Goal: Transaction & Acquisition: Book appointment/travel/reservation

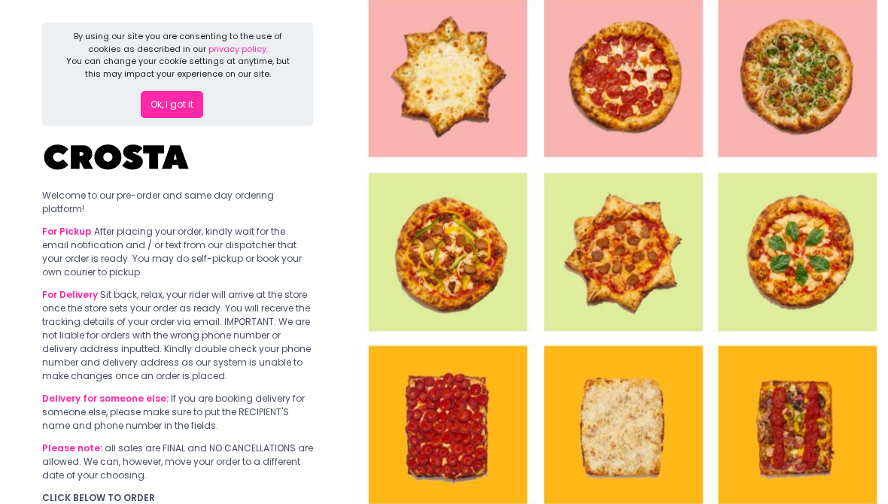
click at [165, 101] on button "Ok, I got it" at bounding box center [172, 104] width 62 height 27
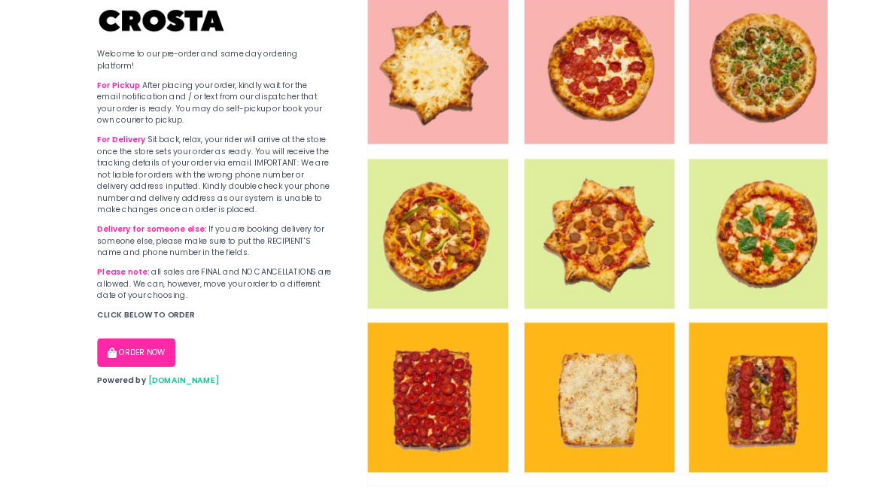
scroll to position [16, 0]
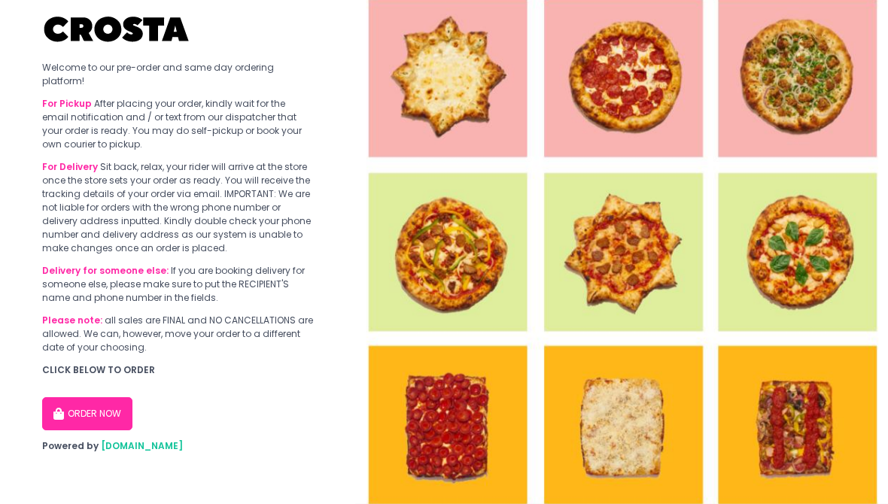
click at [81, 404] on button "ORDER NOW" at bounding box center [87, 413] width 90 height 33
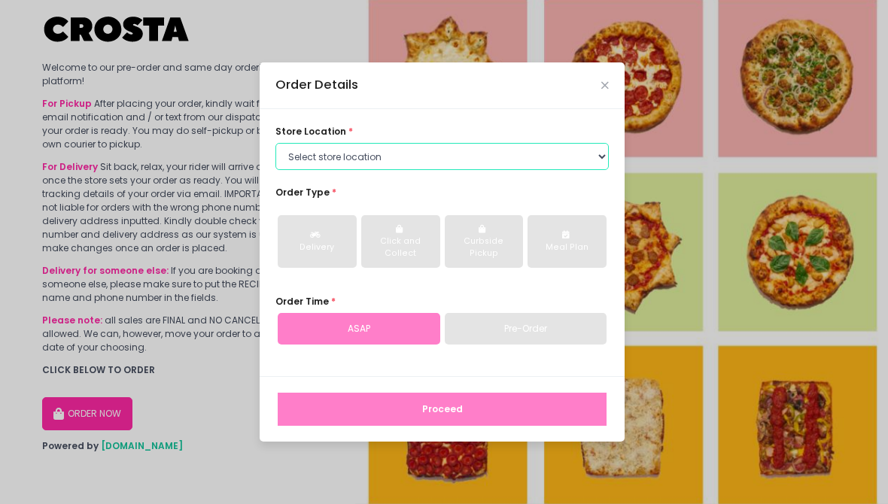
click at [298, 160] on select "Select store location [PERSON_NAME] Pizza - [PERSON_NAME] Pizza - [GEOGRAPHIC_D…" at bounding box center [441, 156] width 333 height 27
select select "5fabb2e53664a8677beaeb89"
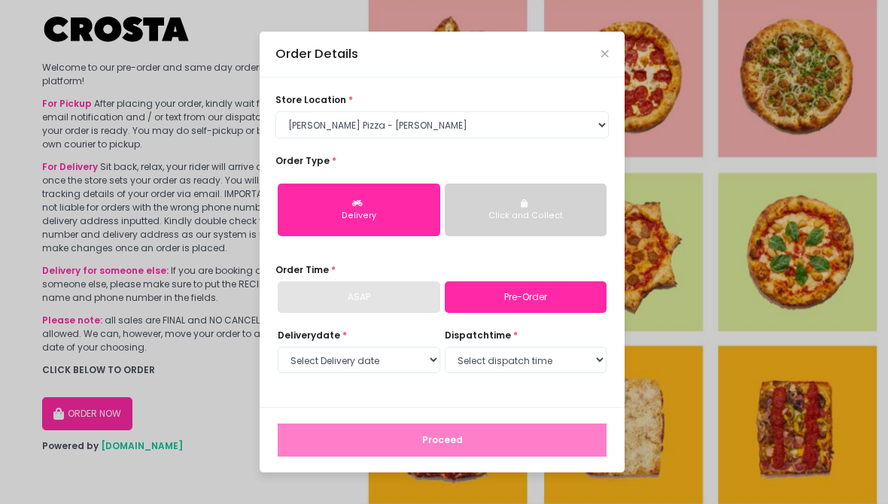
click at [311, 207] on button "Delivery" at bounding box center [359, 210] width 162 height 53
click at [475, 297] on link "Pre-Order" at bounding box center [526, 297] width 162 height 32
click at [466, 301] on link "Pre-Order" at bounding box center [526, 297] width 162 height 32
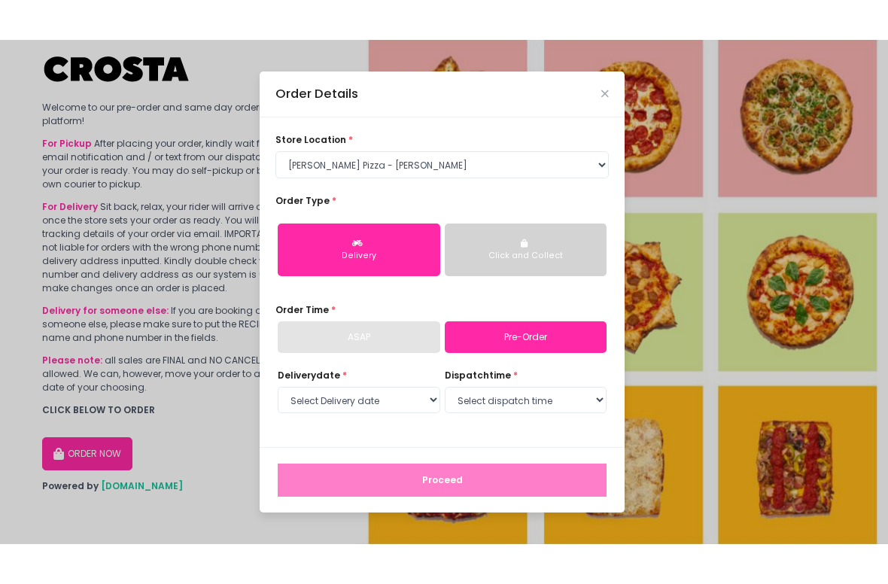
scroll to position [0, 0]
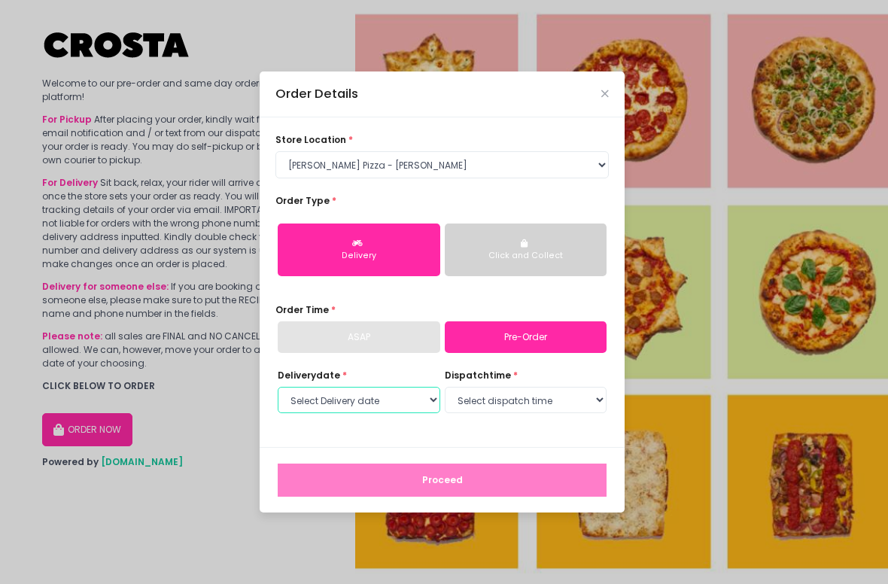
click at [321, 399] on select "Select Delivery date [DATE] [DATE] [DATE] [DATE] [DATE]" at bounding box center [359, 400] width 162 height 27
select select "[DATE]"
click at [463, 399] on select "Select dispatch time 12:00 PM - 12:30 PM 12:30 PM - 01:00 PM 01:00 PM - 01:30 P…" at bounding box center [526, 400] width 162 height 27
select select "14:30"
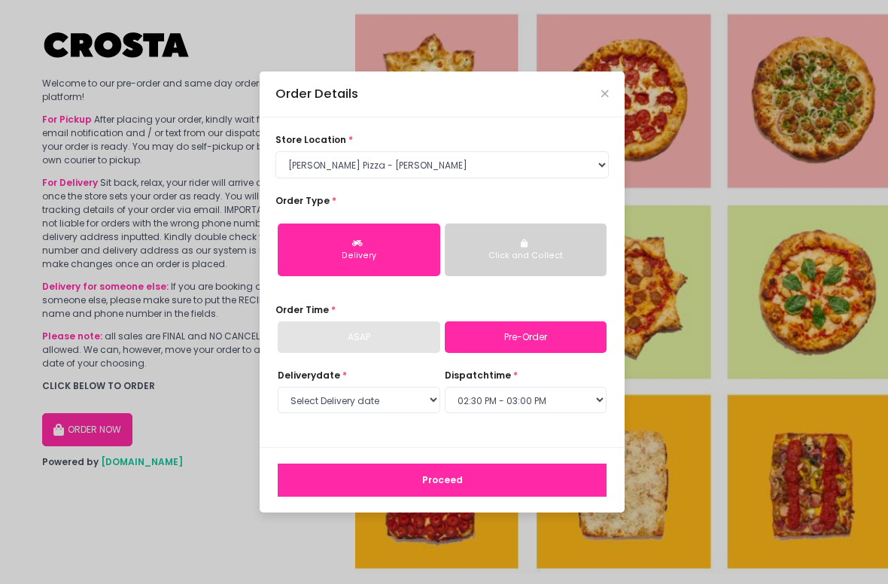
click at [515, 486] on button "Proceed" at bounding box center [442, 479] width 329 height 33
